Goal: Check status: Check status

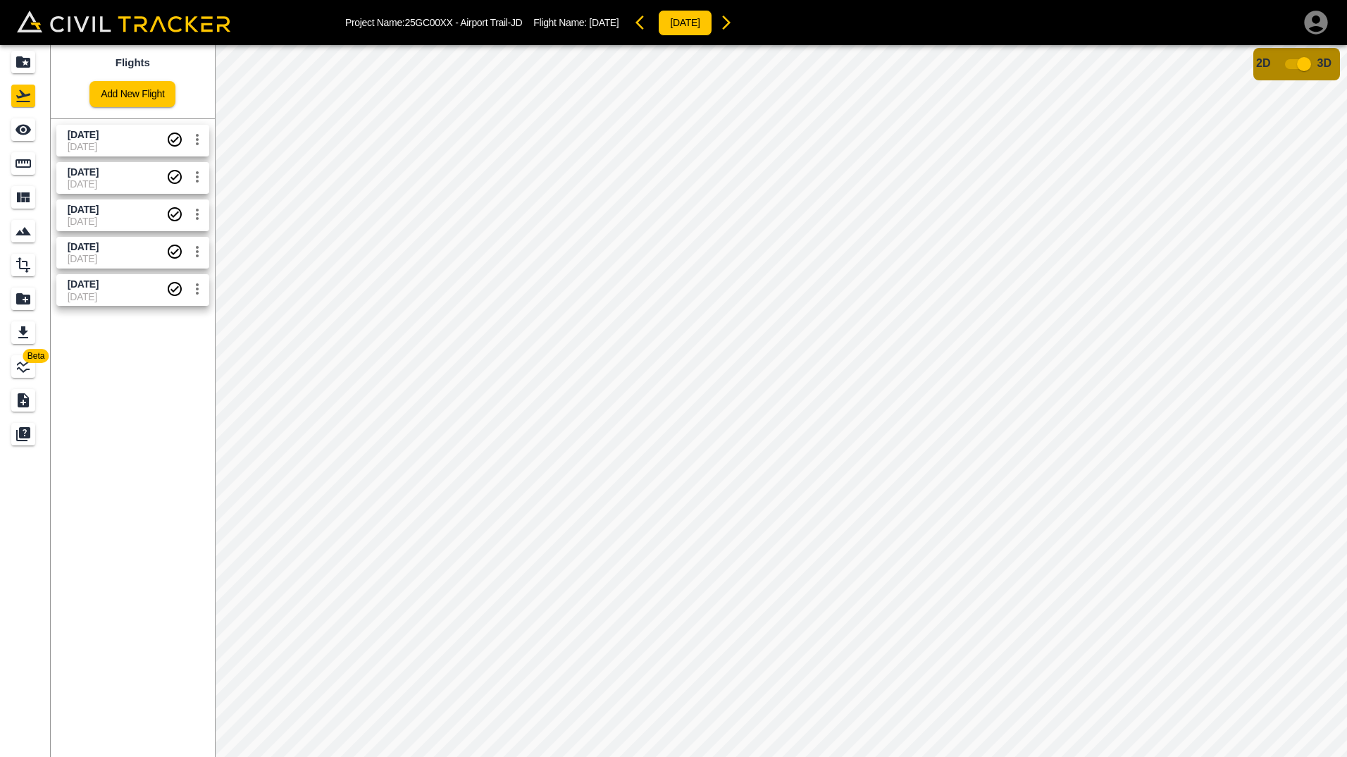
click at [97, 145] on span "[DATE]" at bounding box center [117, 146] width 99 height 11
click at [1289, 68] on input "checkbox" at bounding box center [1304, 64] width 80 height 27
